Goal: Transaction & Acquisition: Purchase product/service

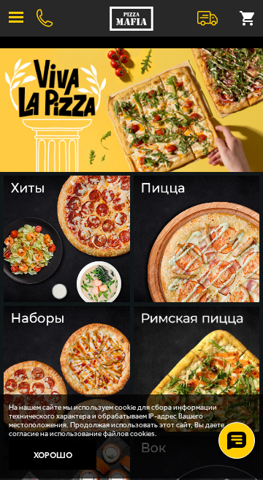
click at [213, 251] on img at bounding box center [197, 239] width 127 height 127
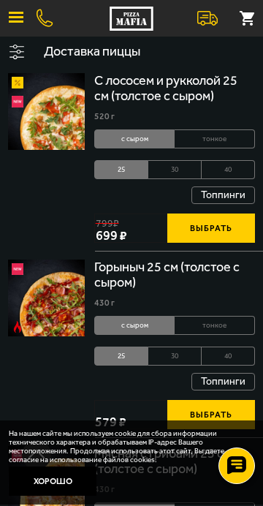
scroll to position [740, 0]
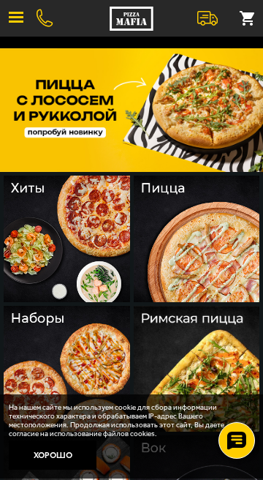
click at [204, 235] on img at bounding box center [197, 239] width 127 height 127
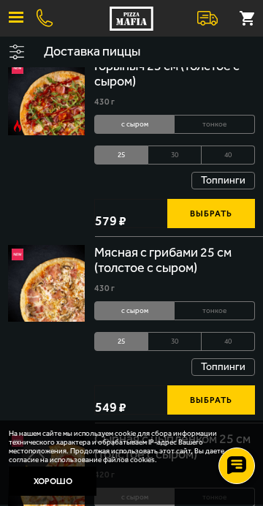
scroll to position [944, 0]
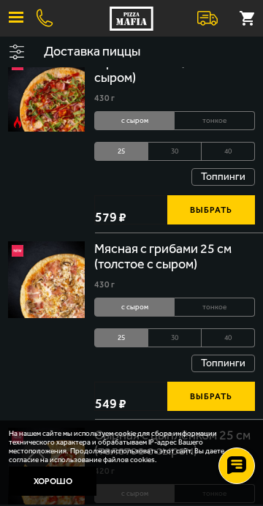
click at [55, 288] on img at bounding box center [46, 279] width 77 height 77
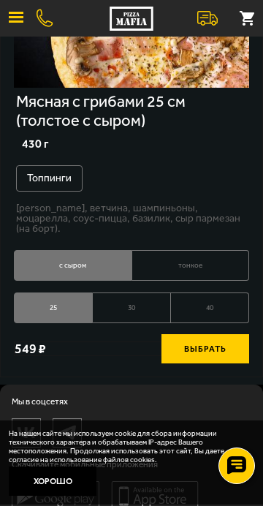
scroll to position [254, 0]
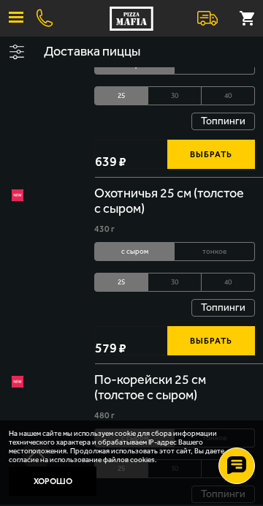
scroll to position [944, 0]
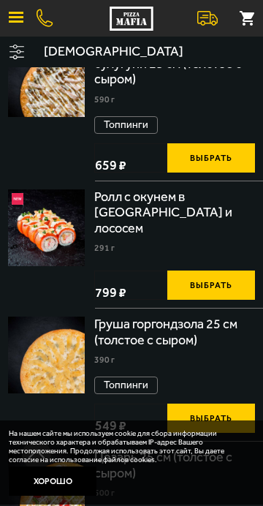
scroll to position [420, 0]
